Goal: Transaction & Acquisition: Purchase product/service

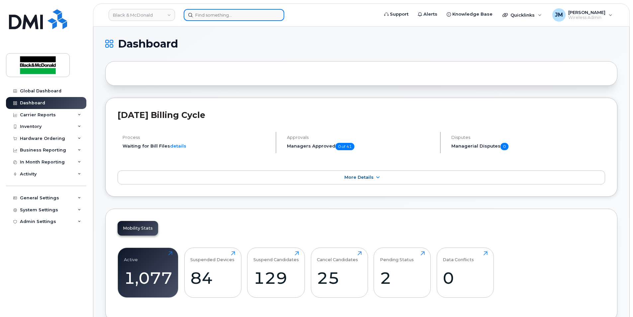
click at [206, 19] on input at bounding box center [234, 15] width 101 height 12
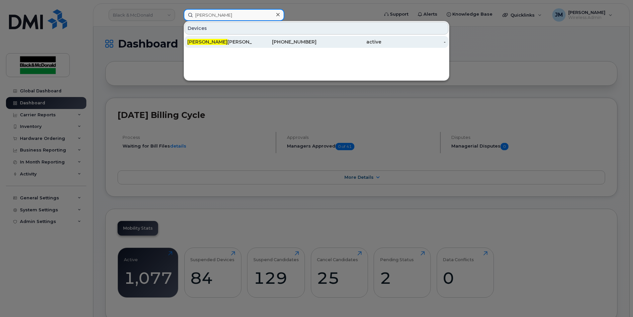
type input "deena"
click at [206, 41] on div "Deena Rogers" at bounding box center [219, 42] width 65 height 7
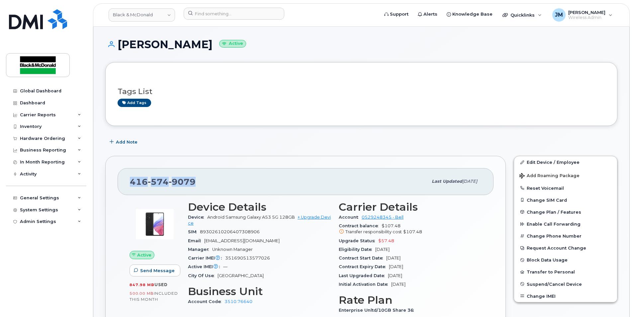
drag, startPoint x: 132, startPoint y: 180, endPoint x: 197, endPoint y: 182, distance: 65.2
click at [197, 182] on div "[PHONE_NUMBER]" at bounding box center [279, 181] width 298 height 14
copy span "[PHONE_NUMBER]"
click at [54, 136] on div "Hardware Ordering" at bounding box center [42, 138] width 45 height 5
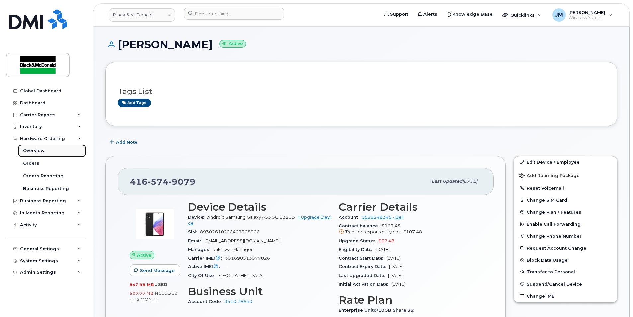
click at [33, 152] on div "Overview" at bounding box center [34, 151] width 22 height 6
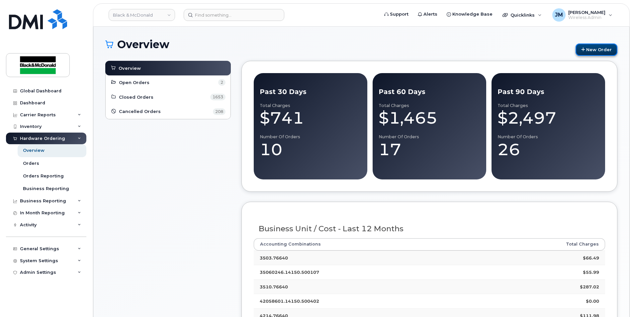
click at [593, 47] on link "New Order" at bounding box center [597, 50] width 42 height 12
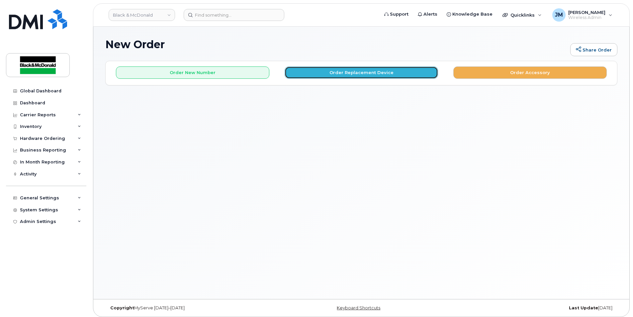
click at [342, 73] on button "Order Replacement Device" at bounding box center [362, 72] width 154 height 12
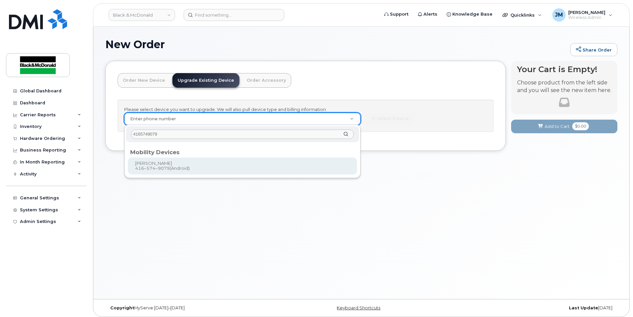
type input "4165749079"
type input "342342"
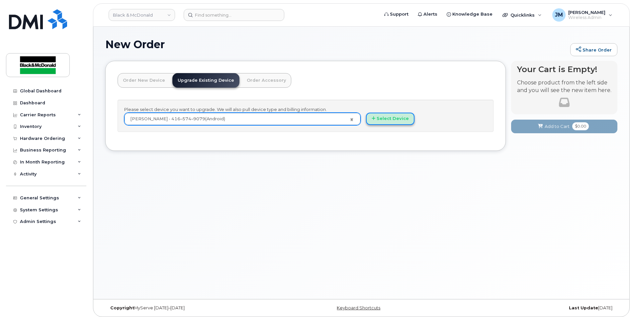
click at [400, 120] on button "Select Device" at bounding box center [390, 119] width 49 height 12
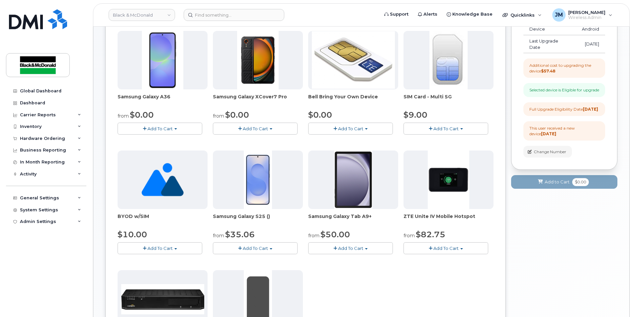
scroll to position [166, 0]
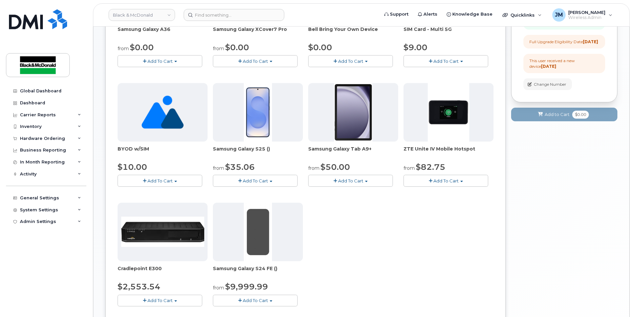
click at [269, 182] on button "Add To Cart" at bounding box center [255, 181] width 85 height 12
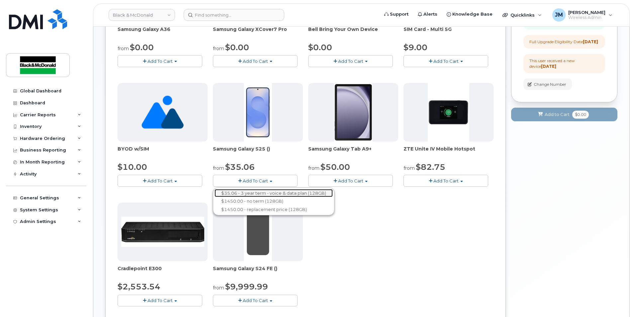
click at [269, 193] on link "$35.06 - 3 year term - voice & data plan (128GB)" at bounding box center [274, 193] width 118 height 8
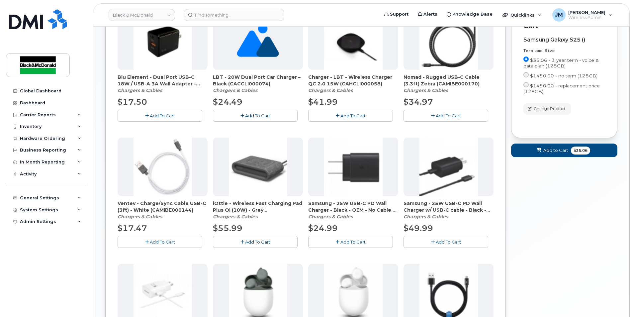
scroll to position [266, 0]
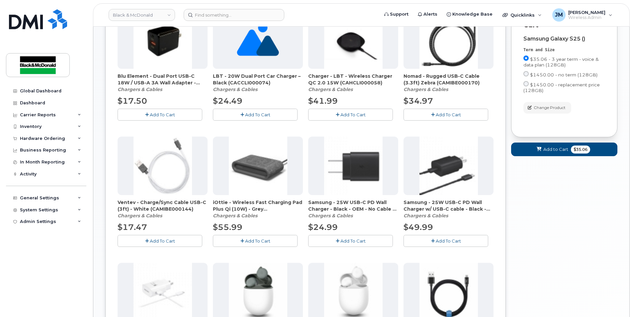
click at [356, 241] on span "Add To Cart" at bounding box center [353, 240] width 25 height 5
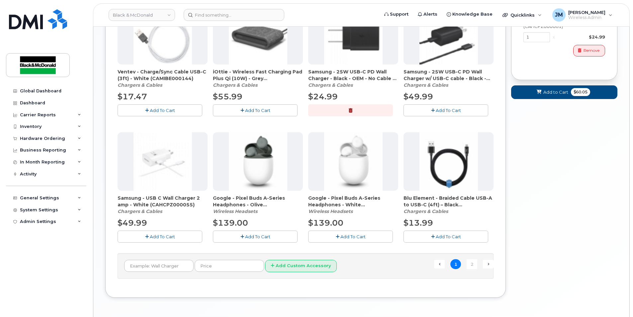
scroll to position [420, 0]
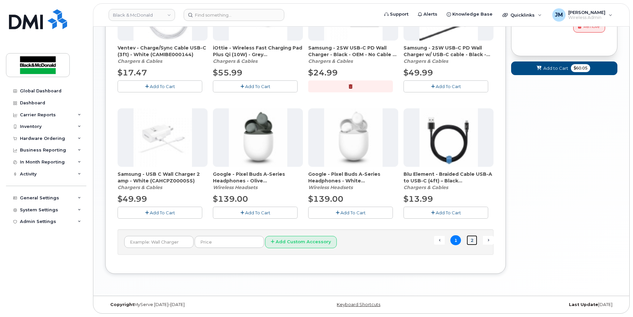
click at [473, 240] on link "2" at bounding box center [472, 240] width 11 height 10
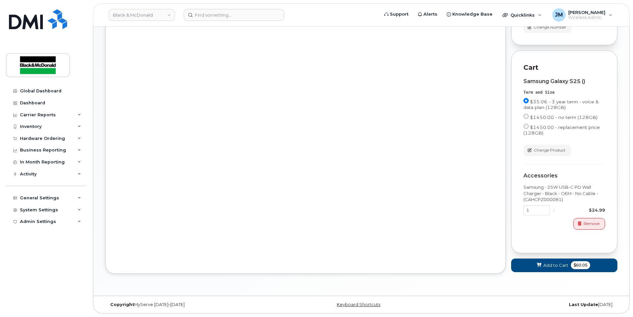
scroll to position [235, 0]
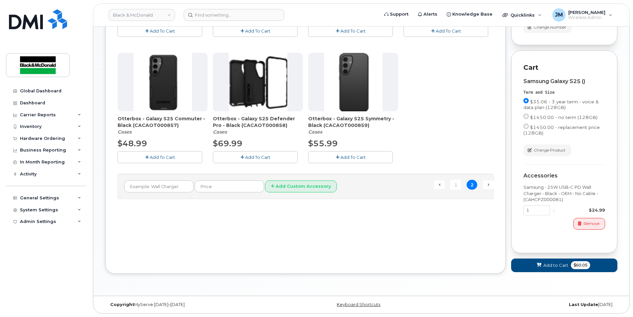
click at [177, 151] on button "Add To Cart" at bounding box center [160, 157] width 85 height 12
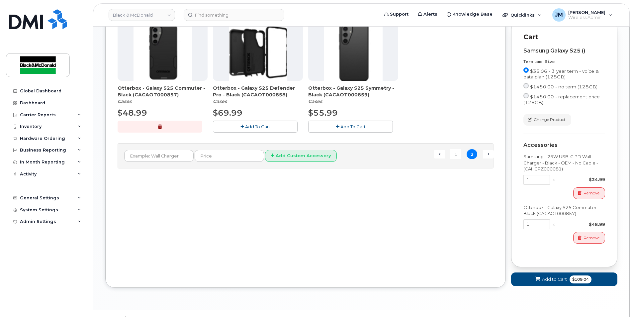
scroll to position [279, 0]
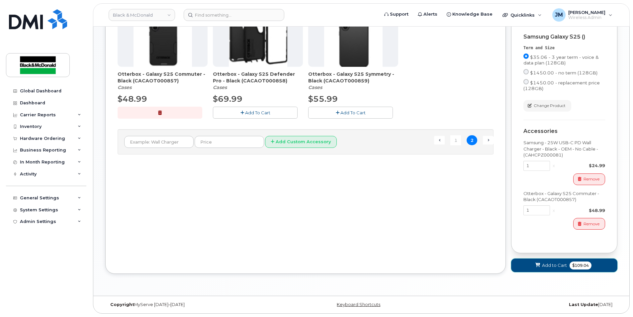
click at [552, 266] on span "Add to Cart" at bounding box center [554, 265] width 25 height 6
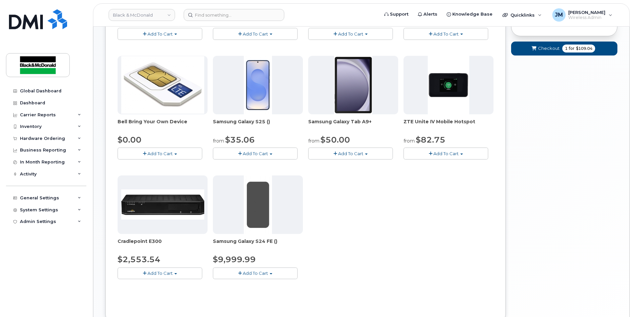
scroll to position [44, 0]
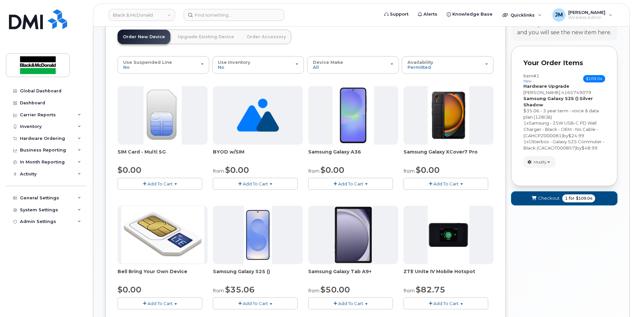
click at [542, 198] on span "Checkout" at bounding box center [549, 198] width 22 height 6
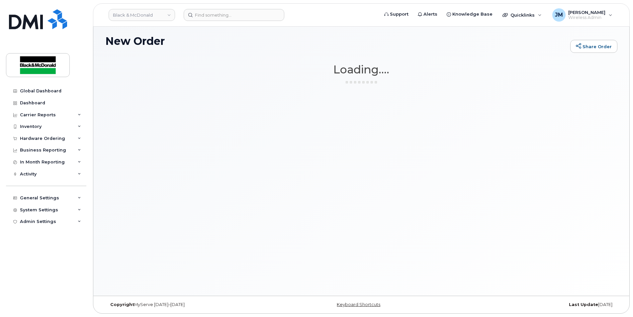
scroll to position [3, 0]
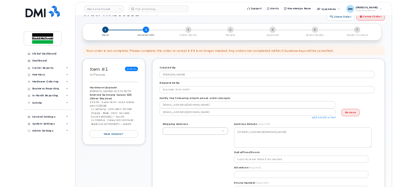
scroll to position [33, 0]
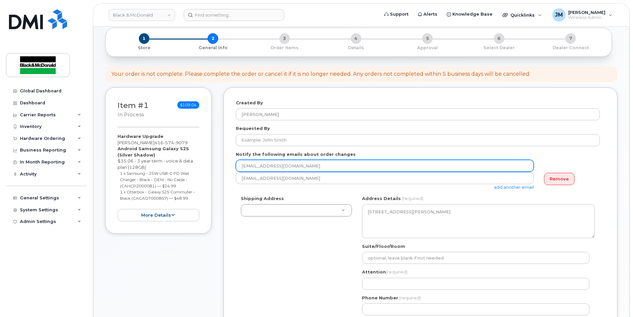
click at [264, 166] on input "[EMAIL_ADDRESS][DOMAIN_NAME]" at bounding box center [385, 166] width 298 height 12
click at [255, 163] on input "[EMAIL_ADDRESS][DOMAIN_NAME]" at bounding box center [385, 166] width 298 height 12
paste input "stavakoli@blackandmcdonald.com"
drag, startPoint x: 414, startPoint y: 166, endPoint x: 330, endPoint y: 167, distance: 84.1
click at [330, 167] on input "drogestavakoli@blackandmcdonald.comrs@blackandmcdonald.com" at bounding box center [385, 166] width 298 height 12
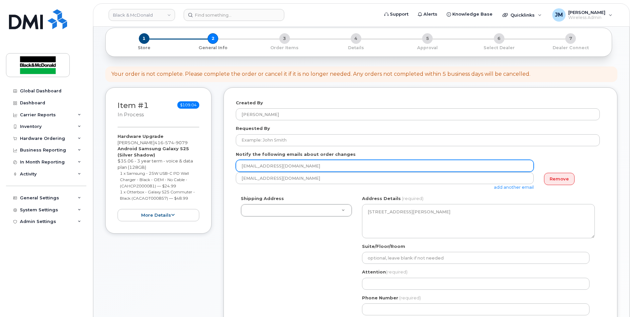
drag, startPoint x: 143, startPoint y: 165, endPoint x: 112, endPoint y: 158, distance: 31.0
click at [106, 163] on div "Item #1 in process $109.04 Hardware Upgrade Deena Rogers 416 574 9079 Android S…" at bounding box center [361, 259] width 512 height 344
paste input "email"
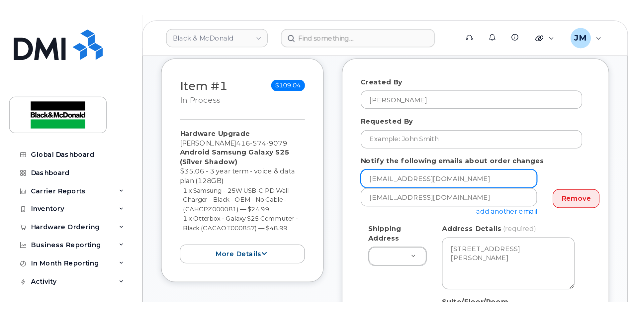
scroll to position [133, 0]
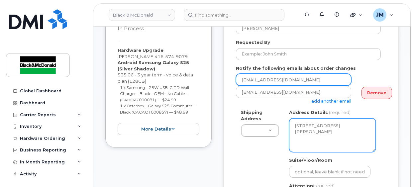
type input "stavakoli@blackandmcdonald.com"
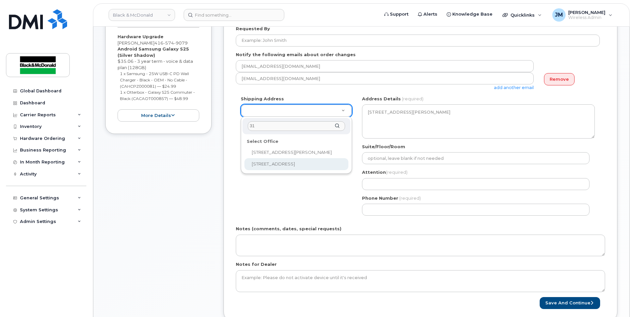
type input "31"
select select
type textarea "31 Pullman Court Scarborough Ontario M1X1E4"
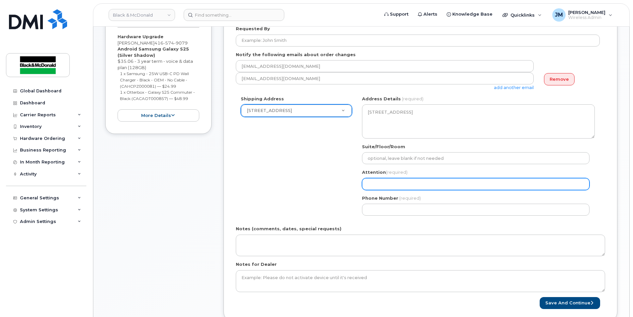
click at [384, 183] on input "Attention (required)" at bounding box center [476, 184] width 228 height 12
type input "[PERSON_NAME]"
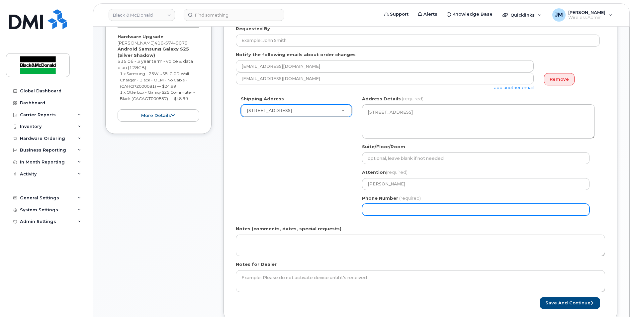
click at [393, 208] on input "Phone Number" at bounding box center [476, 210] width 228 height 12
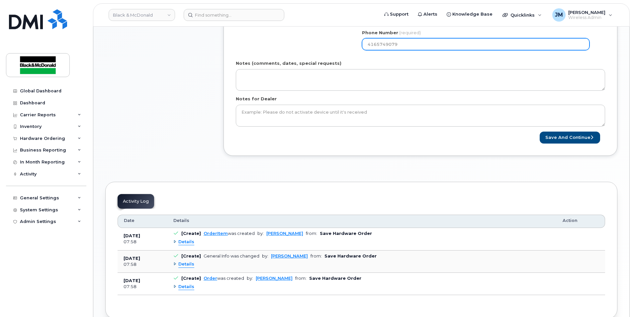
scroll to position [299, 0]
type input "4165749079"
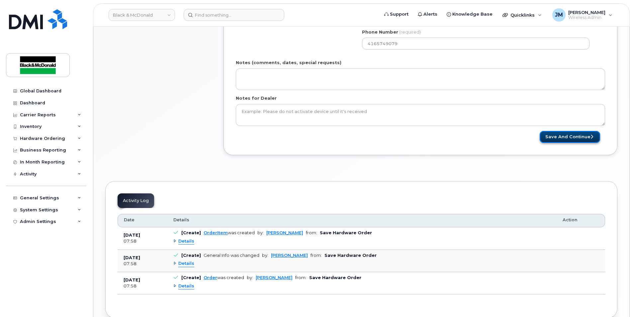
click at [568, 135] on button "Save and Continue" at bounding box center [570, 137] width 60 height 12
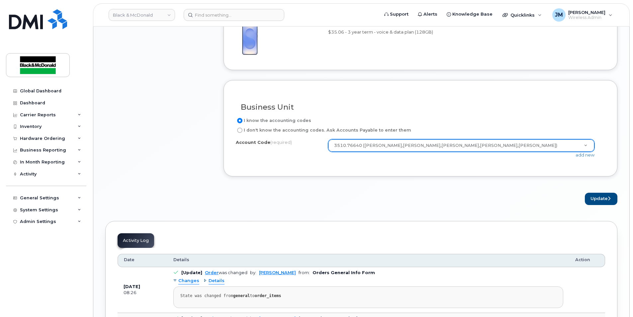
scroll to position [598, 0]
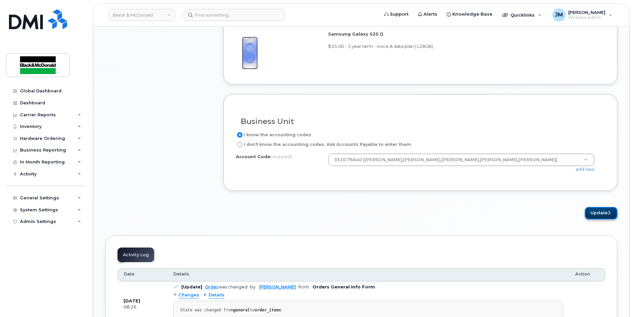
click at [604, 211] on button "Update" at bounding box center [601, 213] width 33 height 12
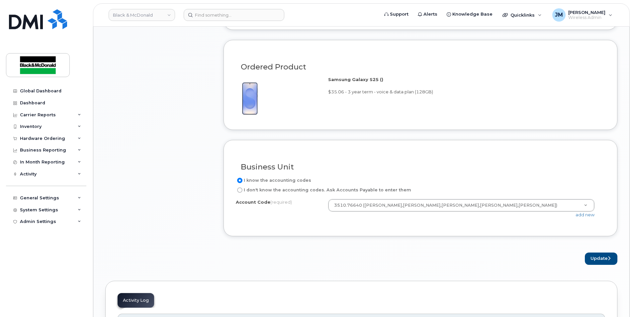
scroll to position [386, 0]
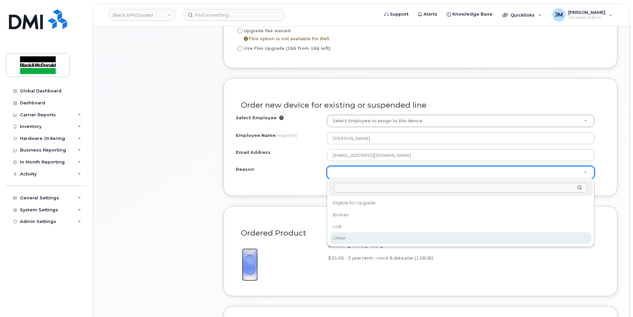
select select "other"
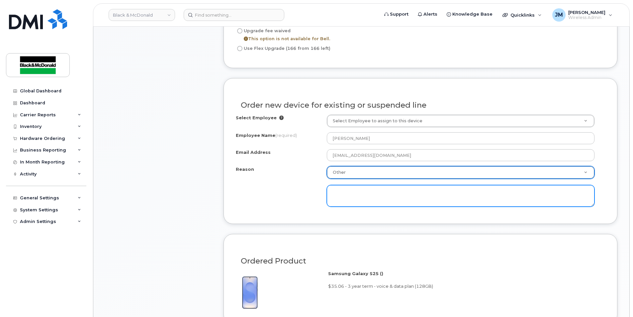
click at [343, 195] on textarea at bounding box center [461, 196] width 268 height 22
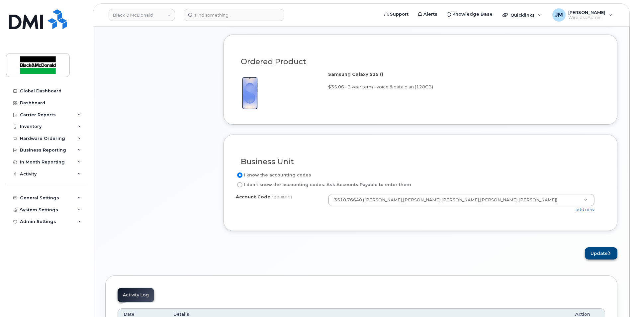
type textarea "battery issue with current device"
click at [604, 252] on button "Update" at bounding box center [601, 253] width 33 height 12
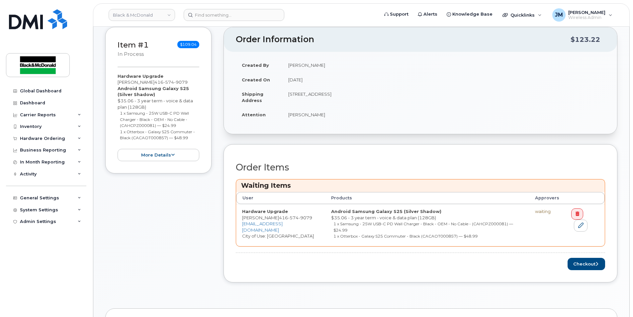
scroll to position [166, 0]
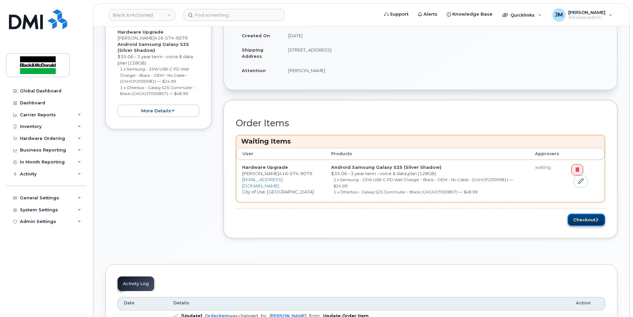
click at [593, 220] on button "Checkout" at bounding box center [587, 220] width 38 height 12
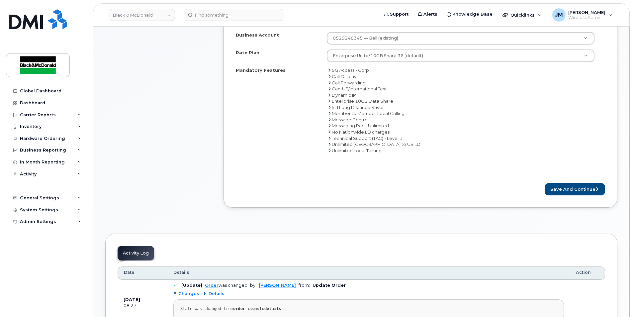
scroll to position [233, 0]
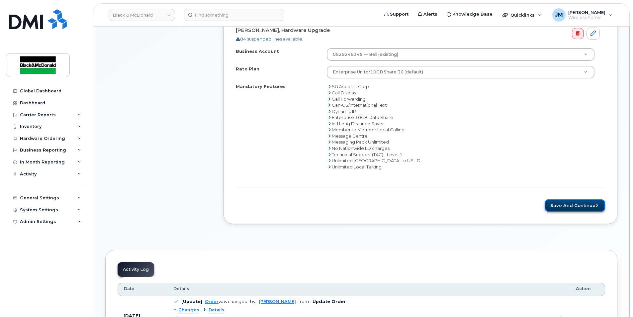
click at [579, 206] on button "Save and Continue" at bounding box center [575, 205] width 60 height 12
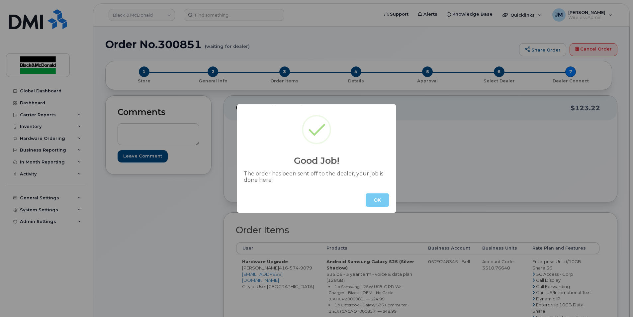
click at [378, 196] on button "OK" at bounding box center [377, 199] width 23 height 13
